Goal: Task Accomplishment & Management: Complete application form

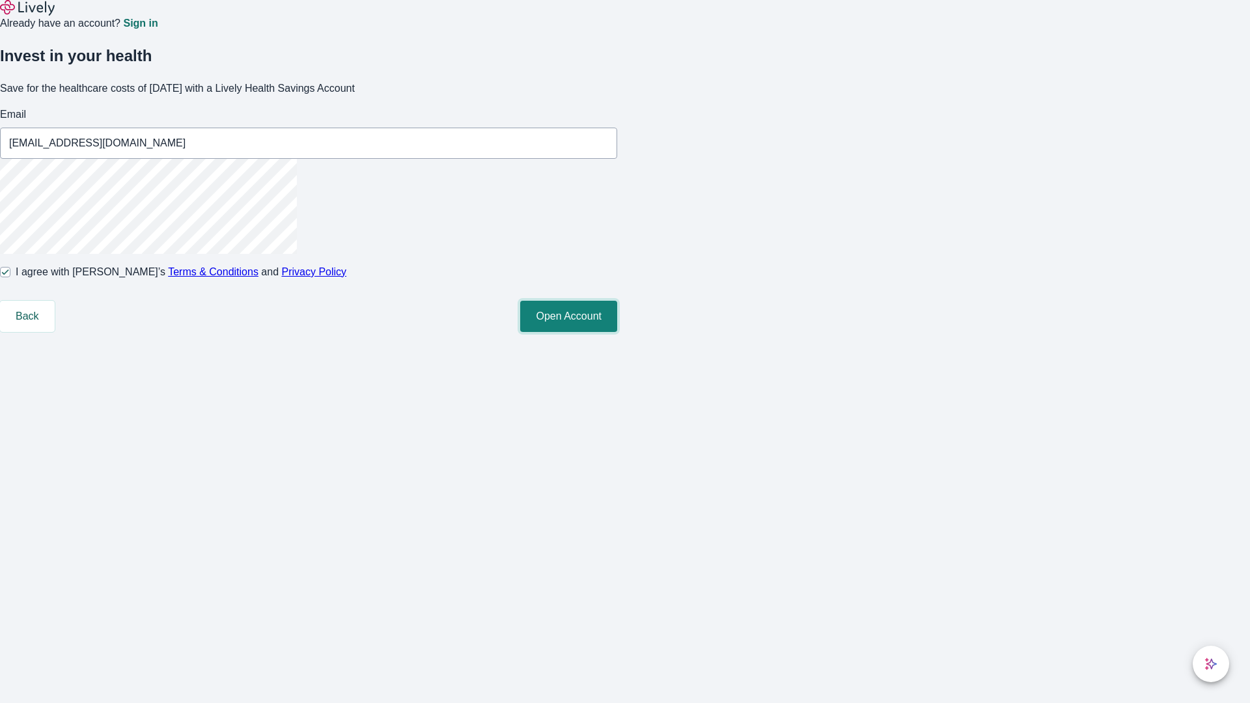
click at [617, 332] on button "Open Account" at bounding box center [568, 316] width 97 height 31
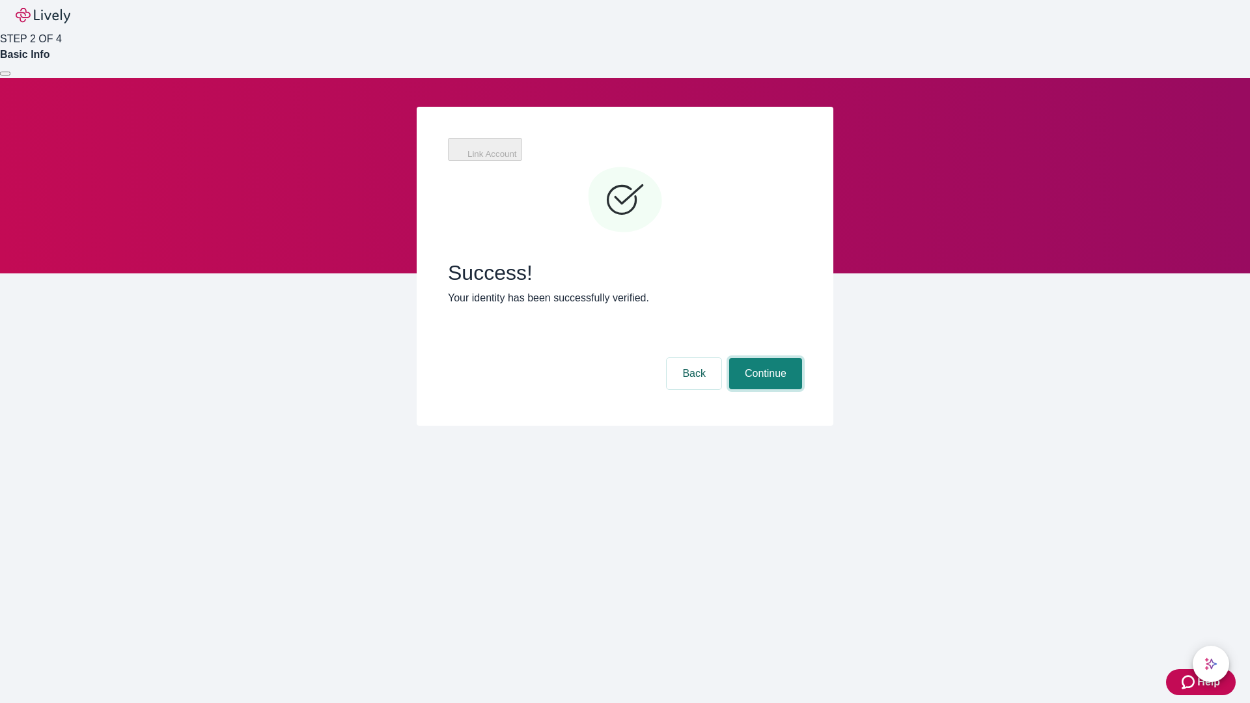
click at [764, 358] on button "Continue" at bounding box center [765, 373] width 73 height 31
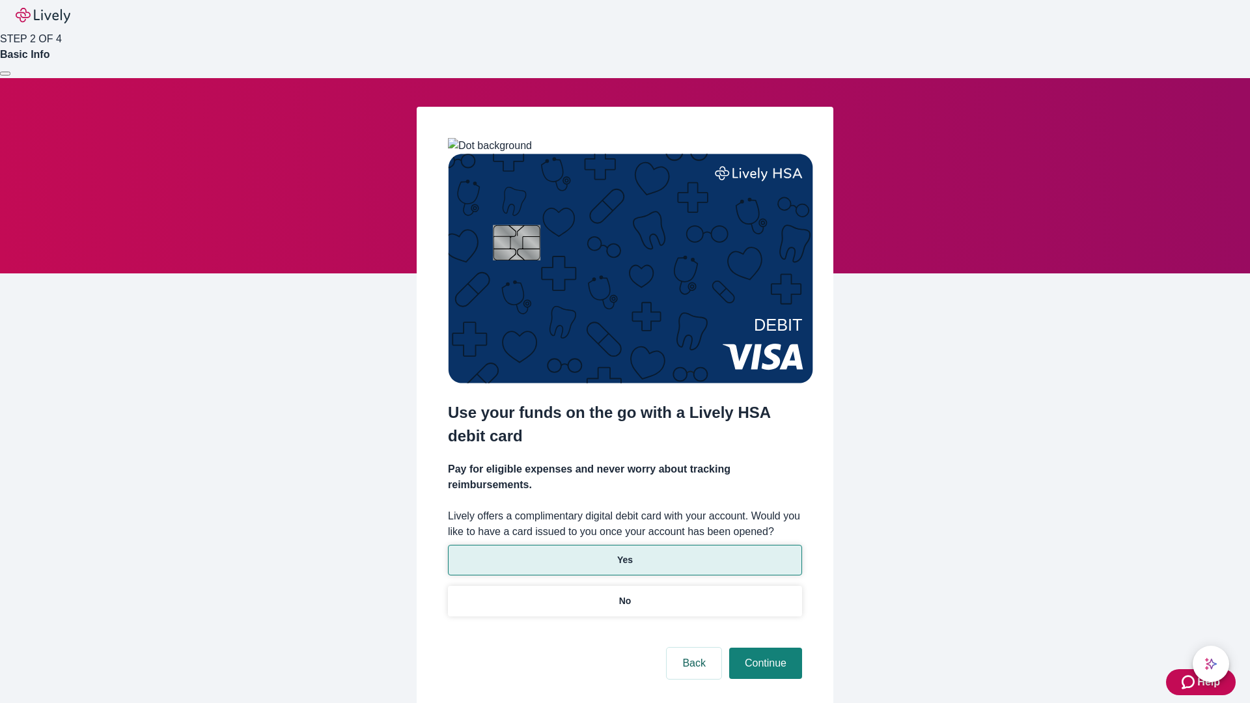
click at [624, 553] on p "Yes" at bounding box center [625, 560] width 16 height 14
click at [764, 648] on button "Continue" at bounding box center [765, 663] width 73 height 31
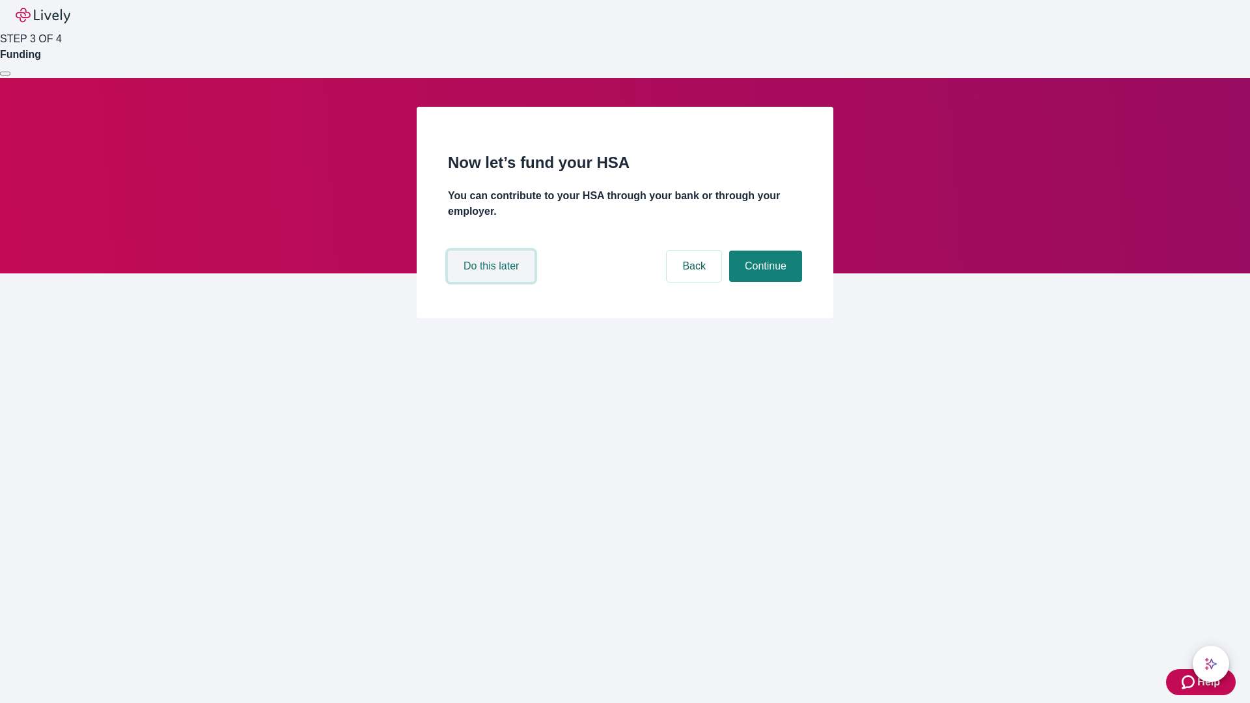
click at [493, 282] on button "Do this later" at bounding box center [491, 266] width 87 height 31
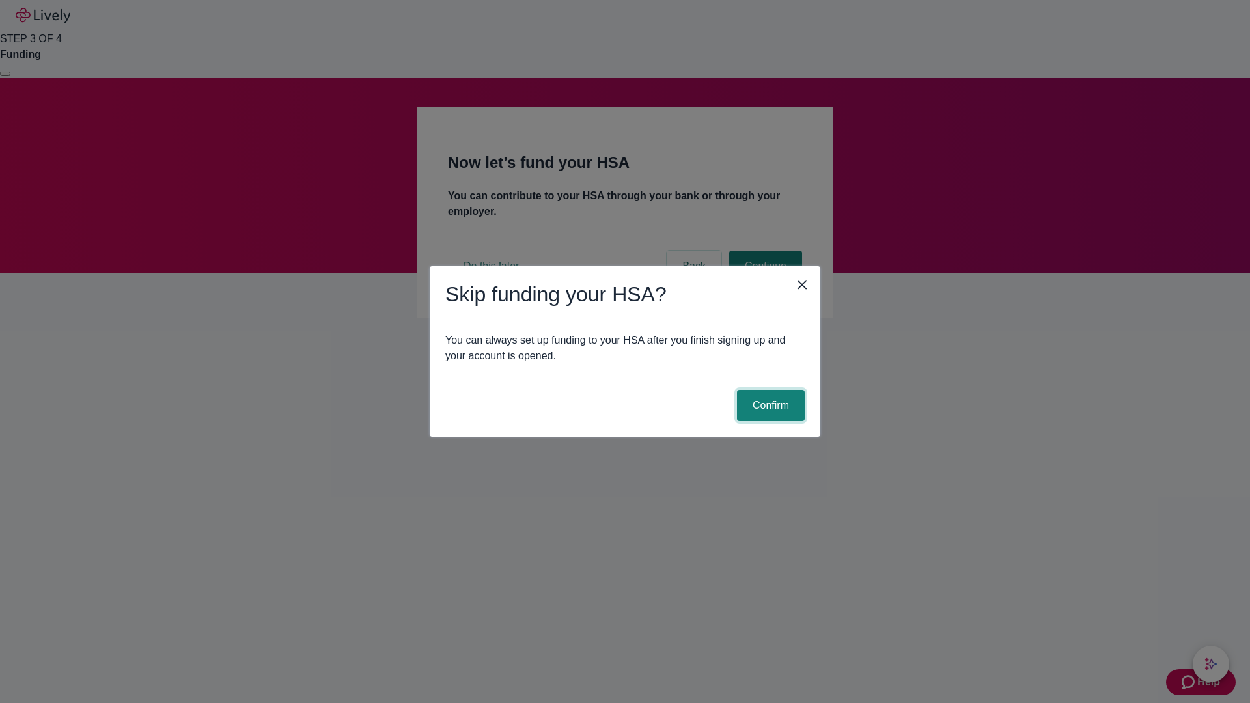
click at [769, 406] on button "Confirm" at bounding box center [771, 405] width 68 height 31
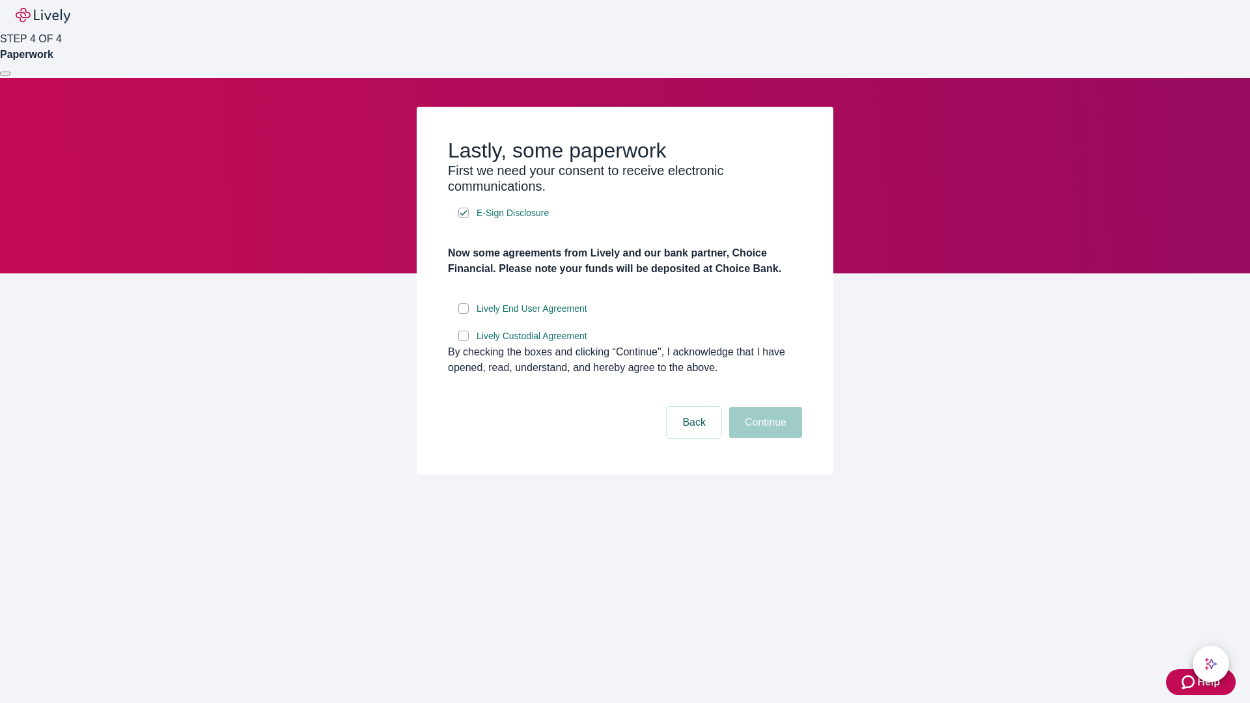
click at [464, 314] on input "Lively End User Agreement" at bounding box center [463, 308] width 10 height 10
checkbox input "true"
click at [464, 341] on input "Lively Custodial Agreement" at bounding box center [463, 336] width 10 height 10
checkbox input "true"
click at [764, 438] on button "Continue" at bounding box center [765, 422] width 73 height 31
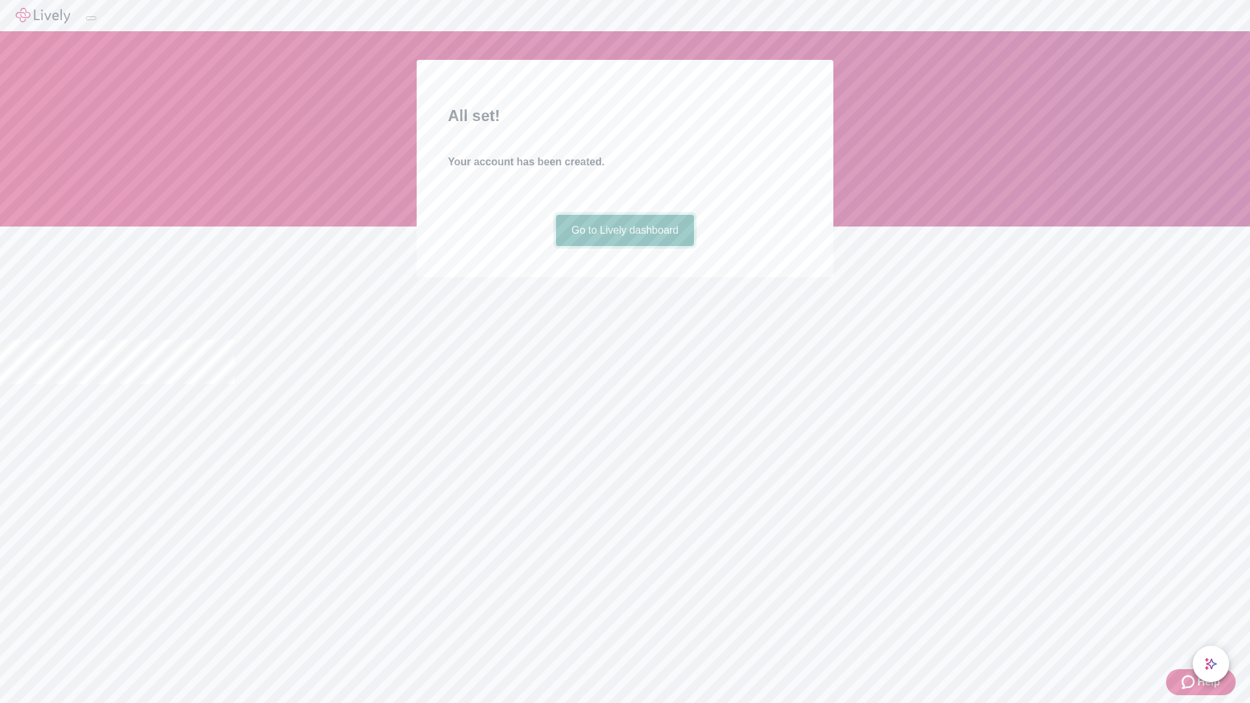
click at [624, 246] on link "Go to Lively dashboard" at bounding box center [625, 230] width 139 height 31
